Goal: Check status: Verify the current state of an ongoing process or item

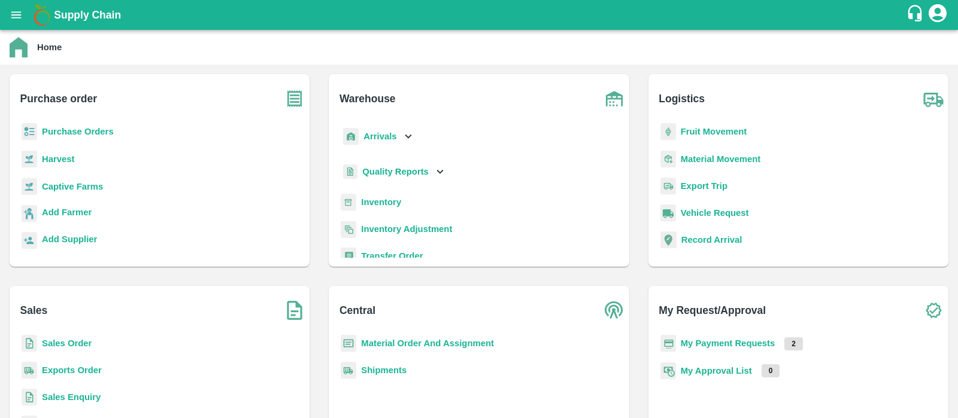
click at [69, 136] on b "Purchase Orders" at bounding box center [78, 132] width 72 height 10
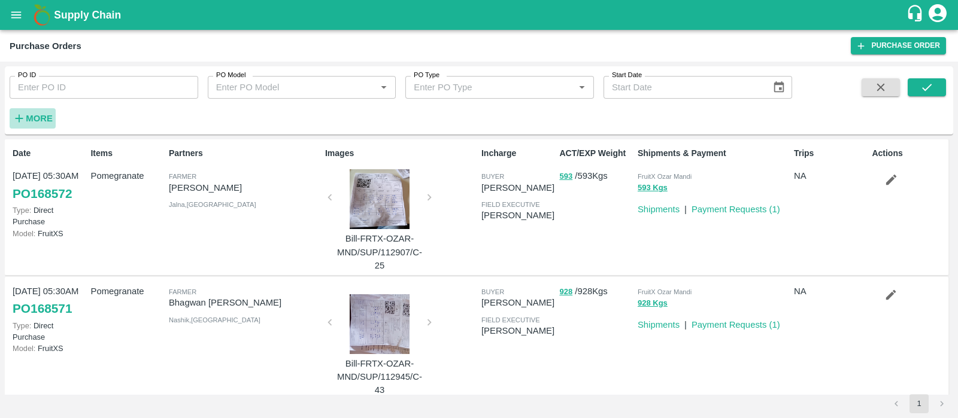
click at [49, 117] on strong "More" at bounding box center [39, 119] width 27 height 10
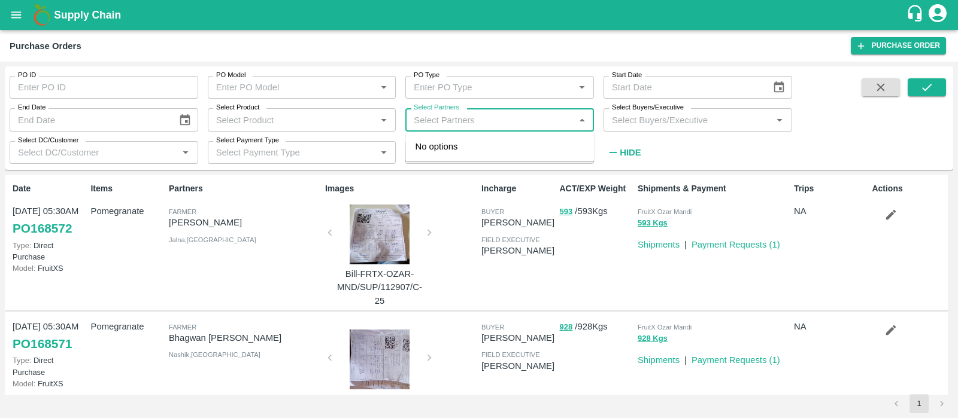
click at [491, 117] on input "Select Partners" at bounding box center [490, 120] width 162 height 16
type input "sardevan"
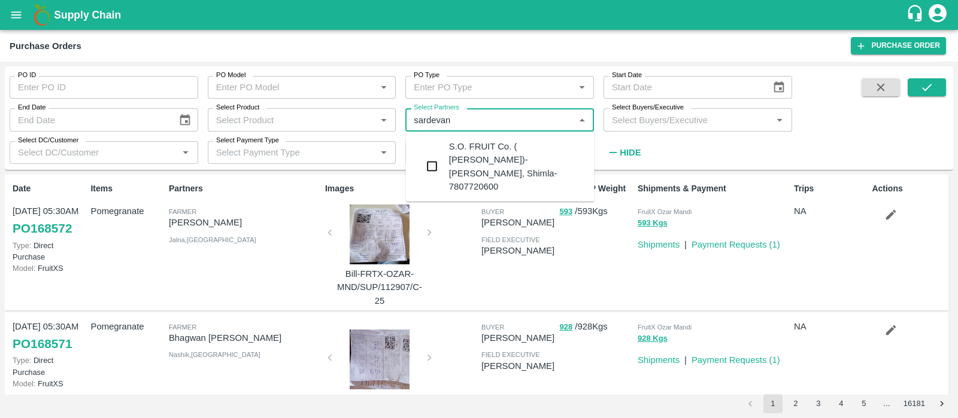
click at [524, 156] on div "S.O. FRUIT Co. ( [PERSON_NAME])-[PERSON_NAME], Shimla-7807720600" at bounding box center [517, 166] width 136 height 53
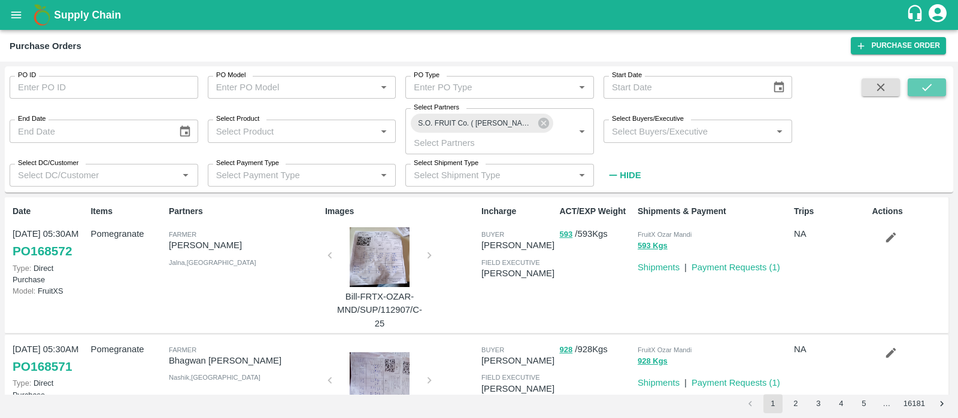
click at [916, 83] on button "submit" at bounding box center [926, 87] width 38 height 18
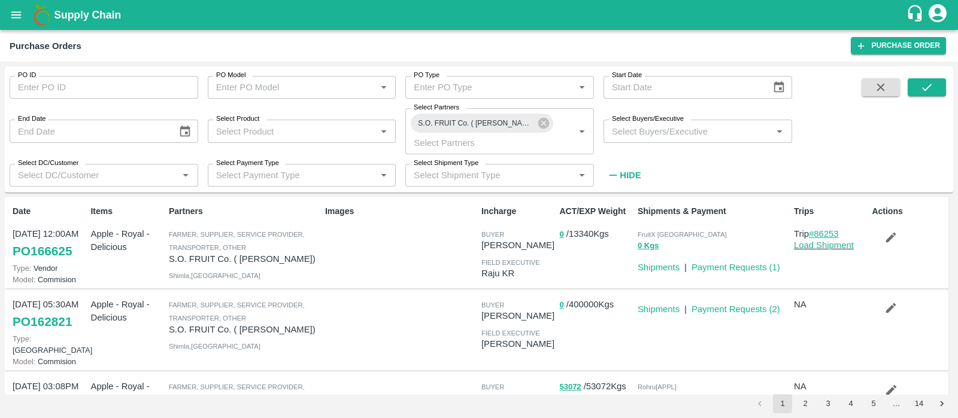
click at [811, 232] on link "#86253" at bounding box center [824, 234] width 30 height 10
